Goal: Task Accomplishment & Management: Use online tool/utility

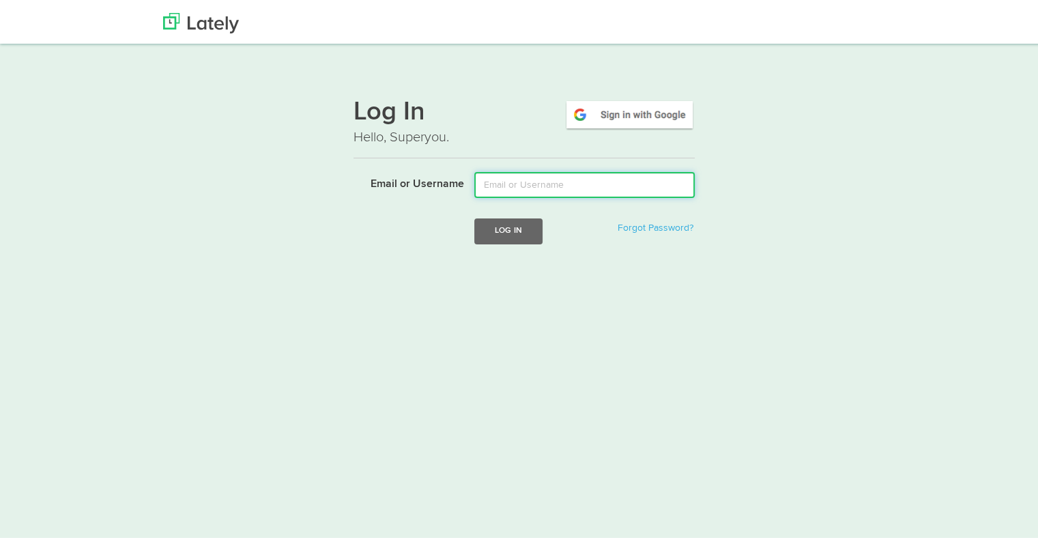
click at [541, 180] on input "Email or Username" at bounding box center [585, 182] width 221 height 26
type input "[EMAIL_ADDRESS][DOMAIN_NAME]"
click at [475, 216] on button "Log In" at bounding box center [509, 228] width 68 height 25
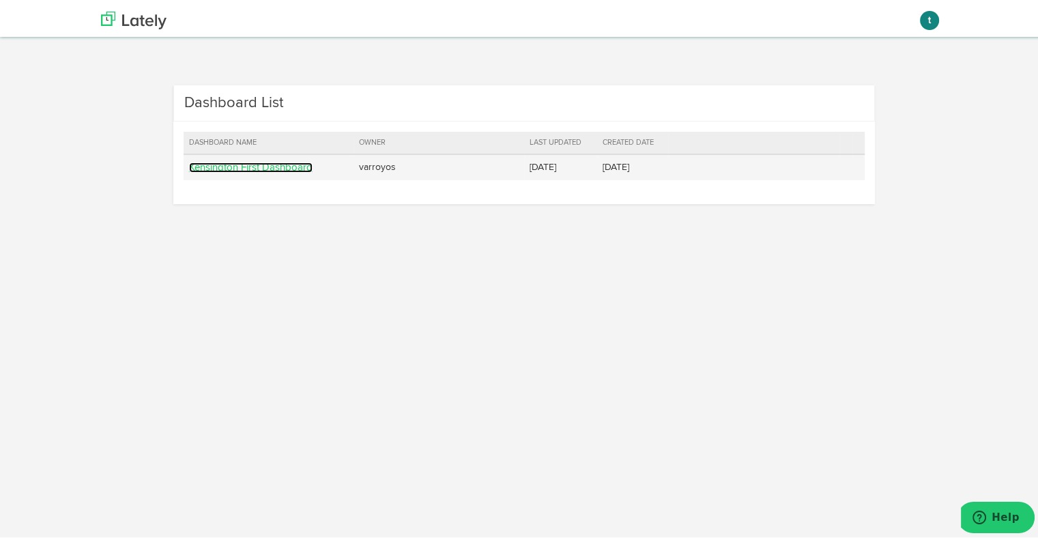
click at [294, 160] on link "Kensington First Dashboard" at bounding box center [251, 165] width 124 height 10
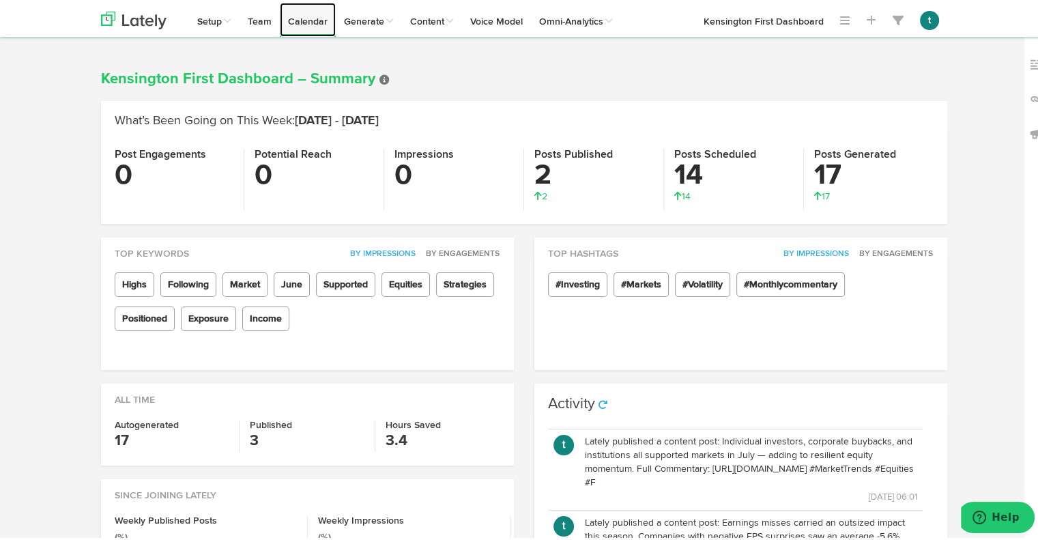
click at [312, 8] on link "Calendar" at bounding box center [308, 17] width 56 height 34
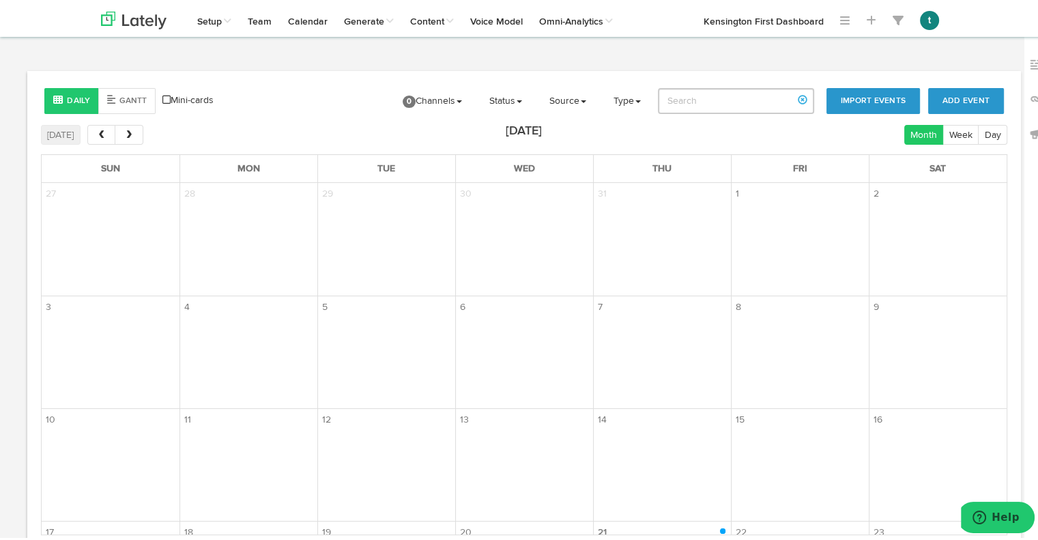
drag, startPoint x: 823, startPoint y: 4, endPoint x: 735, endPoint y: 145, distance: 165.6
click at [735, 145] on div "[DATE] Month Week Day [DATE] Sun Mon Tue Wed Thu Fri Sat 27 28 29 30 31 1 2 3 4…" at bounding box center [524, 327] width 967 height 410
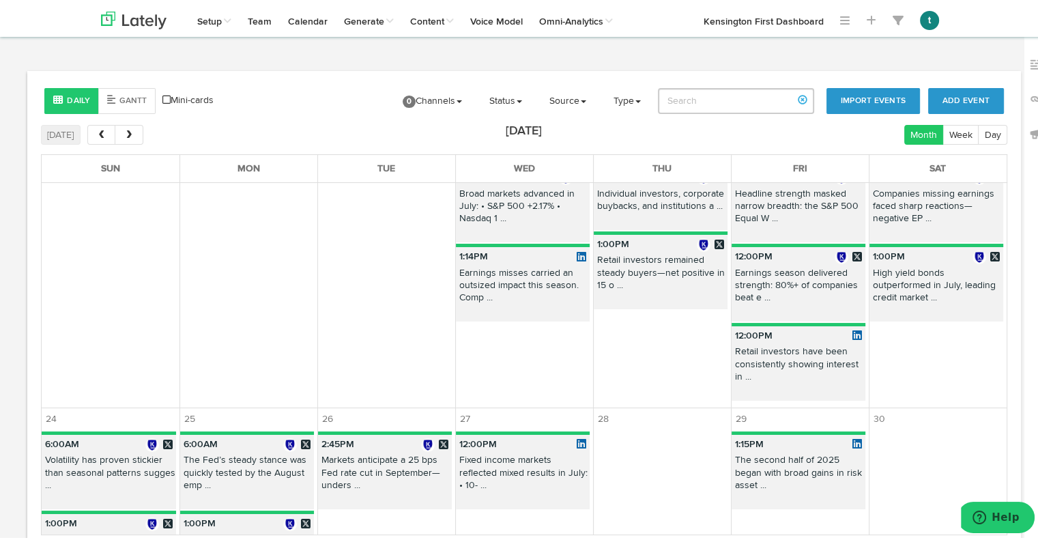
scroll to position [381, 0]
